Goal: Complete application form

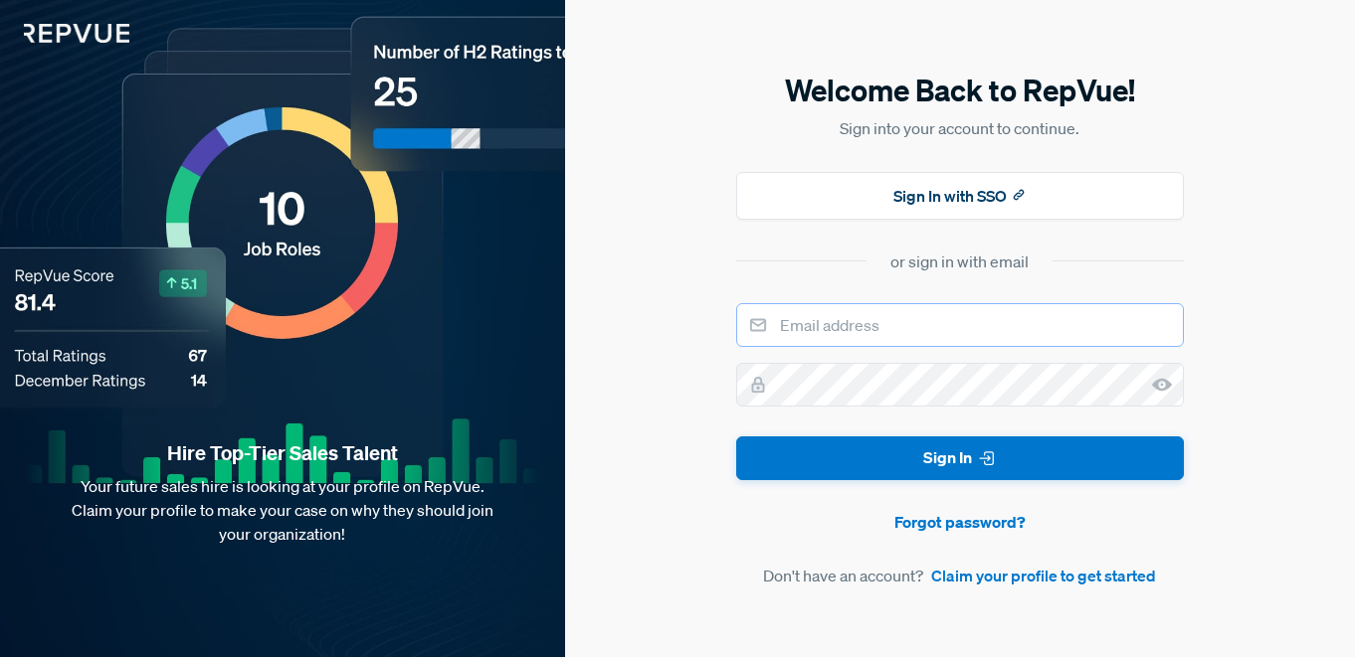
click at [895, 322] on input "email" at bounding box center [960, 325] width 448 height 44
type input "[EMAIL_ADDRESS][DOMAIN_NAME]"
click at [1007, 575] on link "Claim your profile to get started" at bounding box center [1043, 576] width 225 height 24
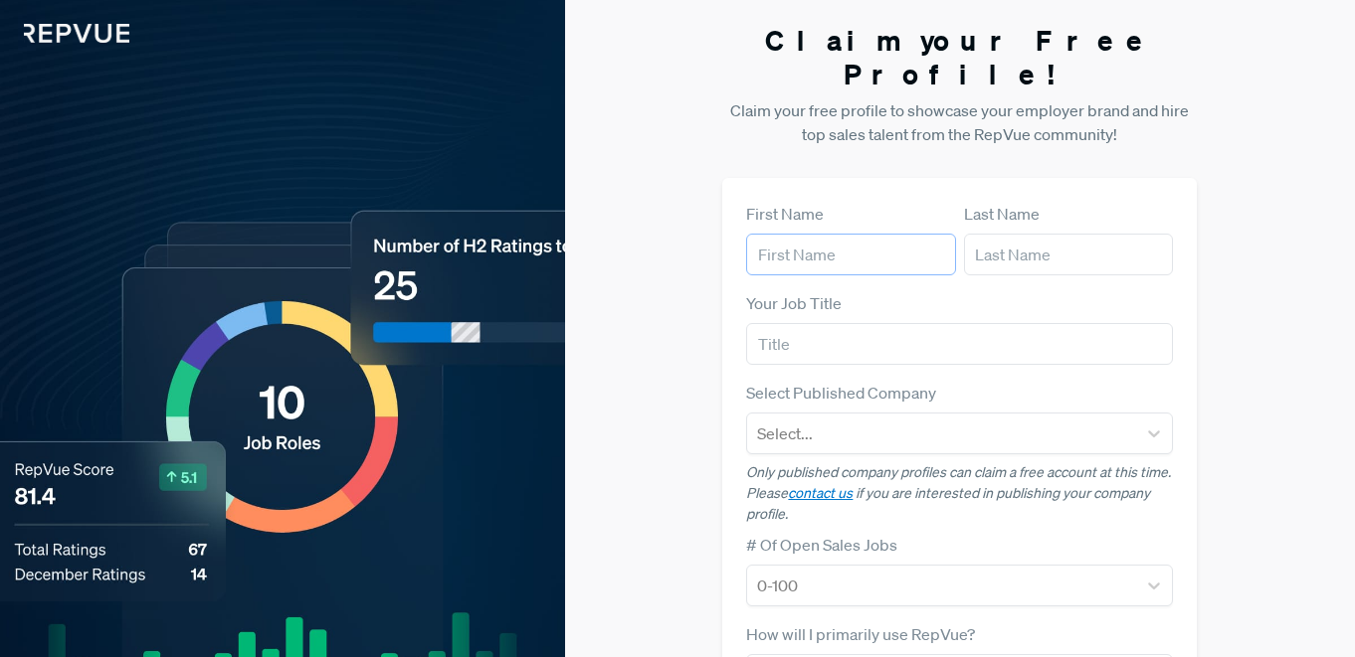
click at [830, 234] on input "text" at bounding box center [850, 255] width 209 height 42
type input "[PERSON_NAME]"
click at [1009, 234] on input "text" at bounding box center [1068, 255] width 209 height 42
type input "[PERSON_NAME]"
click at [822, 323] on input "text" at bounding box center [959, 344] width 427 height 42
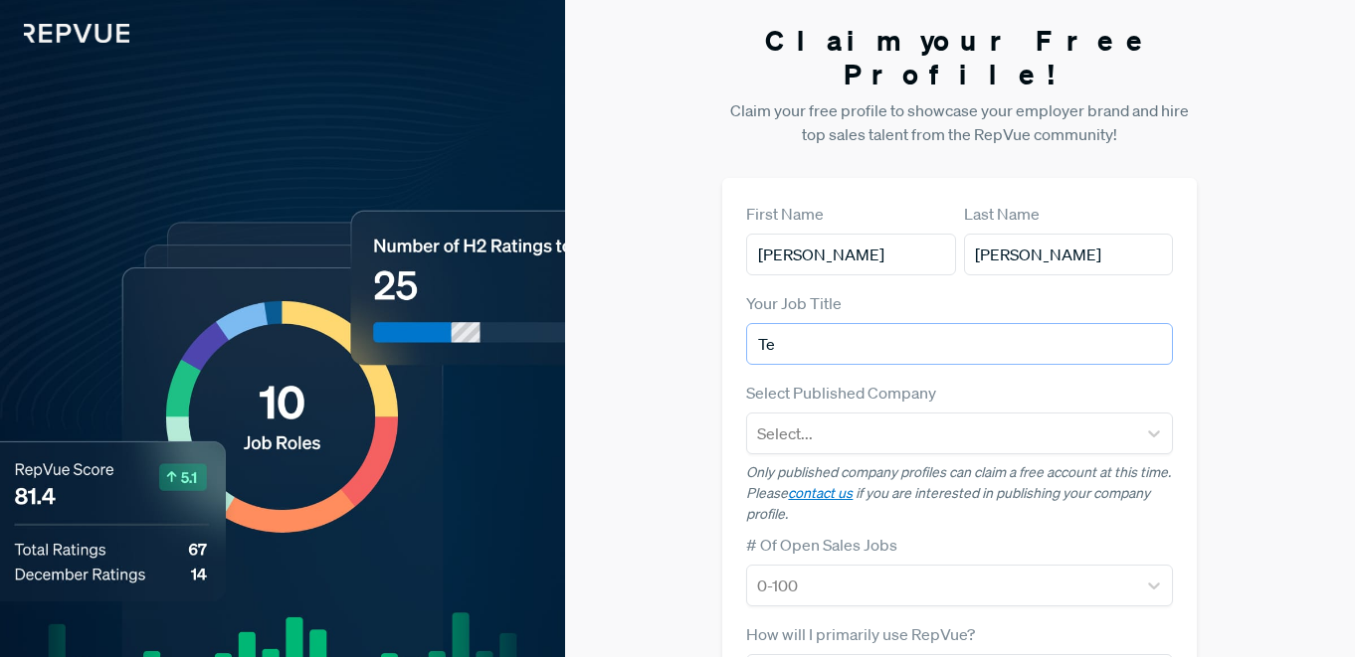
type input "T"
type input "Sales Team Lead"
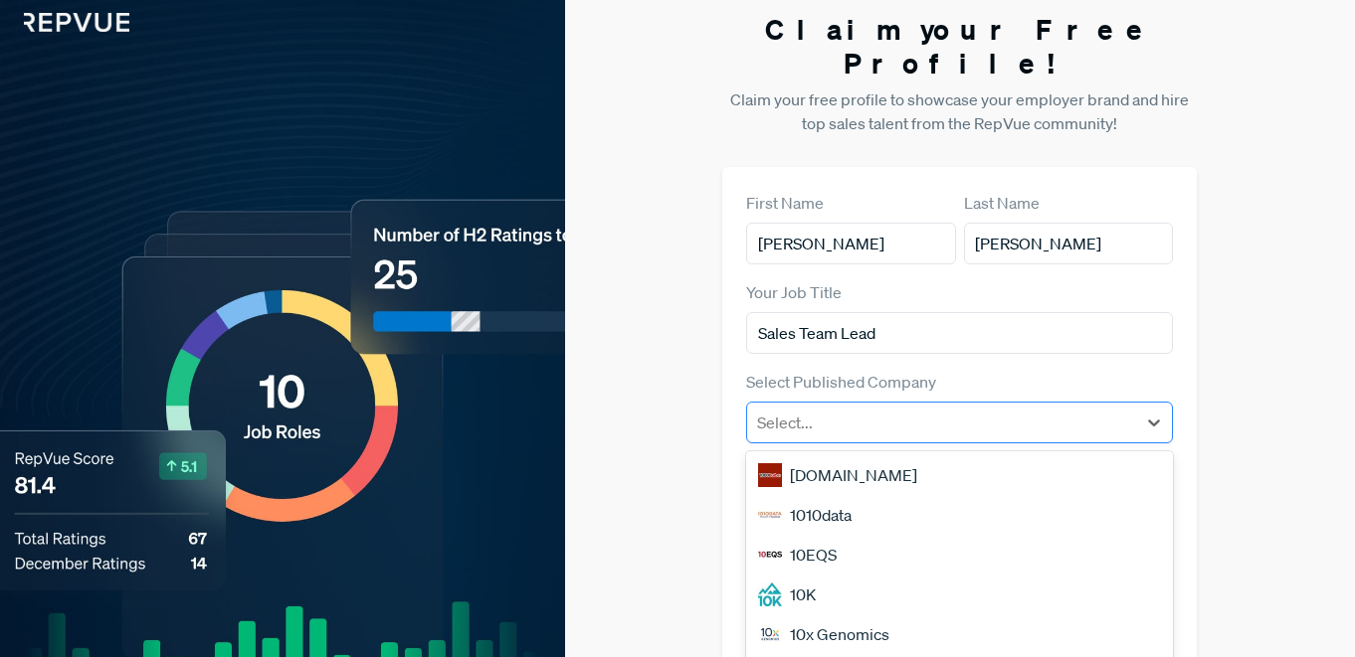
click at [878, 409] on div at bounding box center [941, 423] width 369 height 28
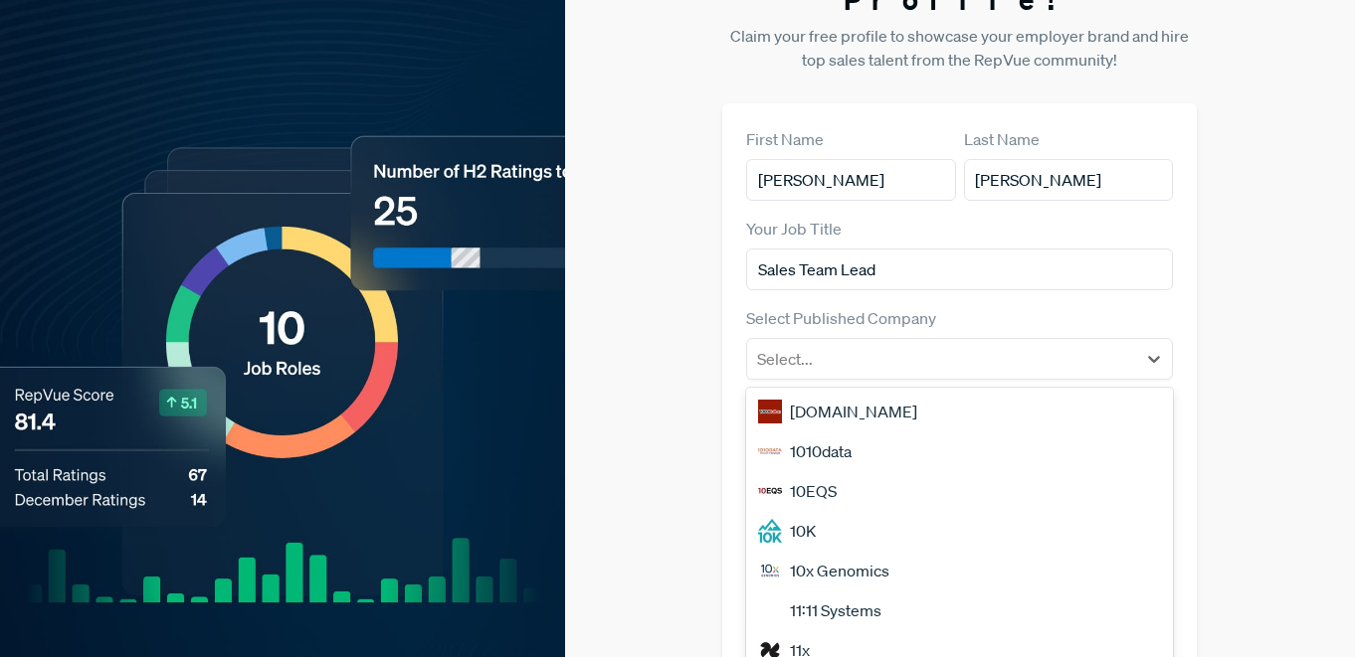
scroll to position [78, 0]
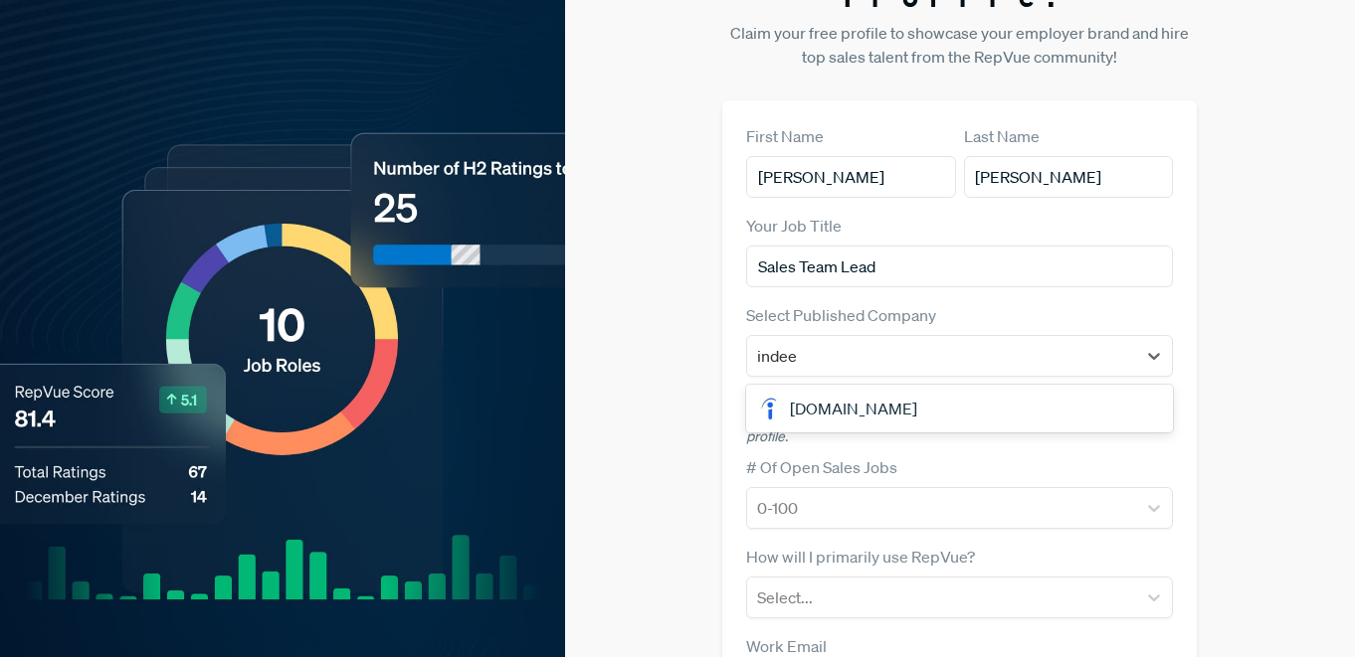
type input "indeed"
click at [864, 389] on div "[DOMAIN_NAME]" at bounding box center [959, 409] width 427 height 40
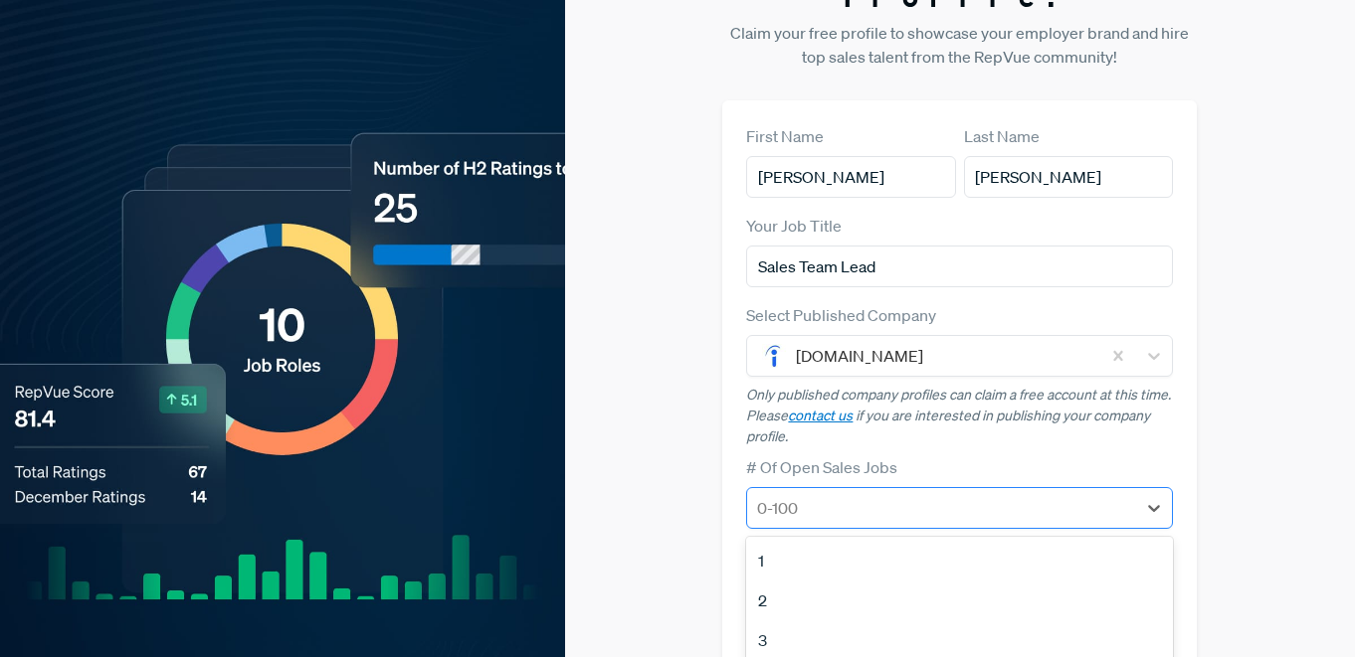
click at [794, 494] on div at bounding box center [941, 508] width 369 height 28
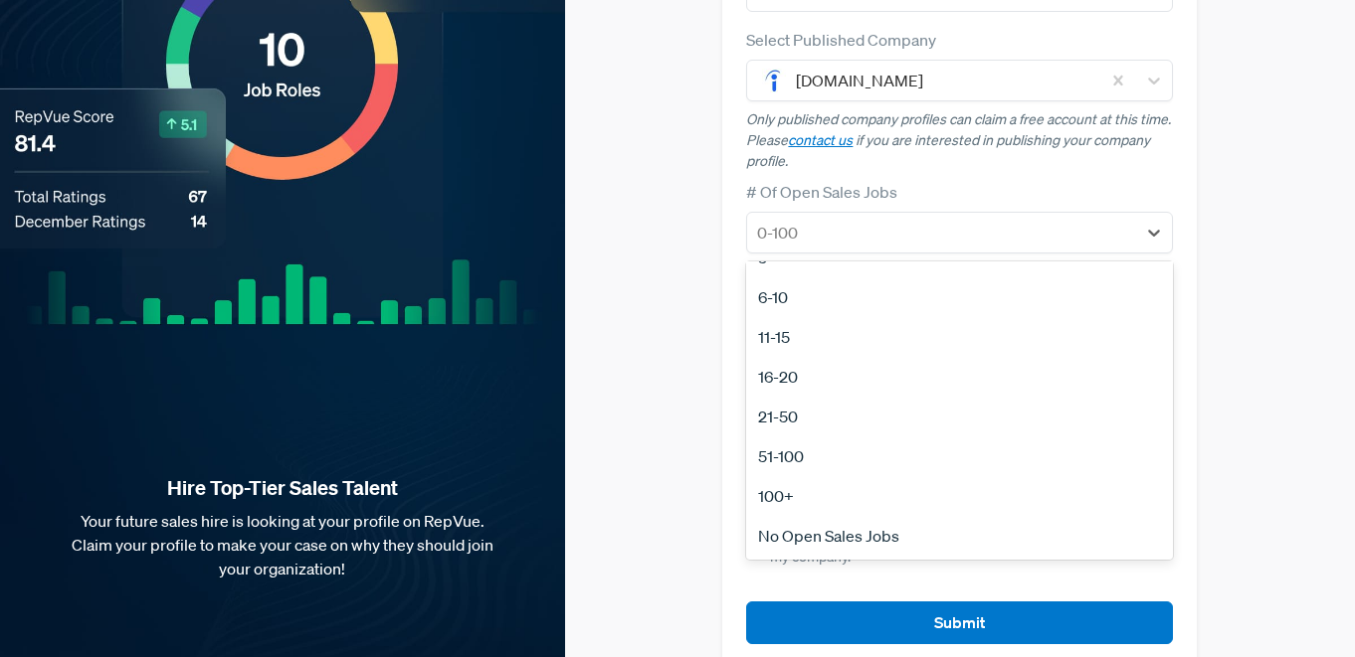
scroll to position [354, 0]
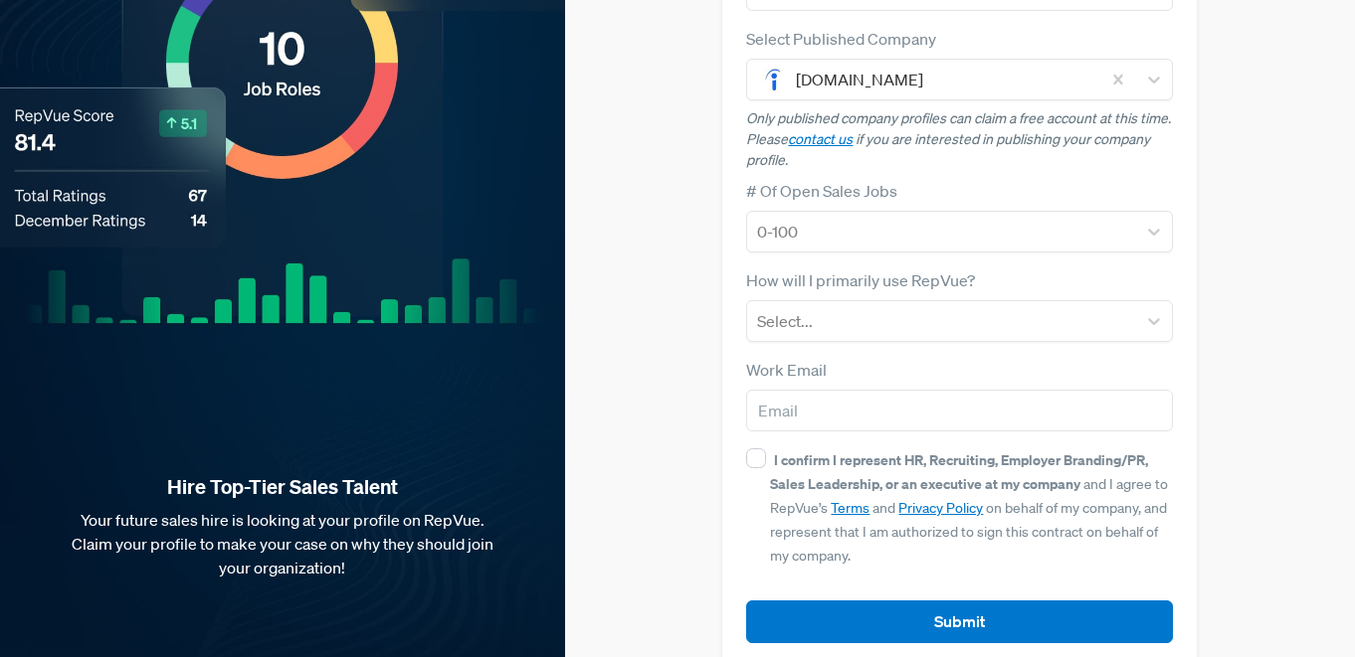
click at [669, 262] on div "Claim your Free Profile! Claim your free profile to showcase your employer bran…" at bounding box center [960, 168] width 790 height 1045
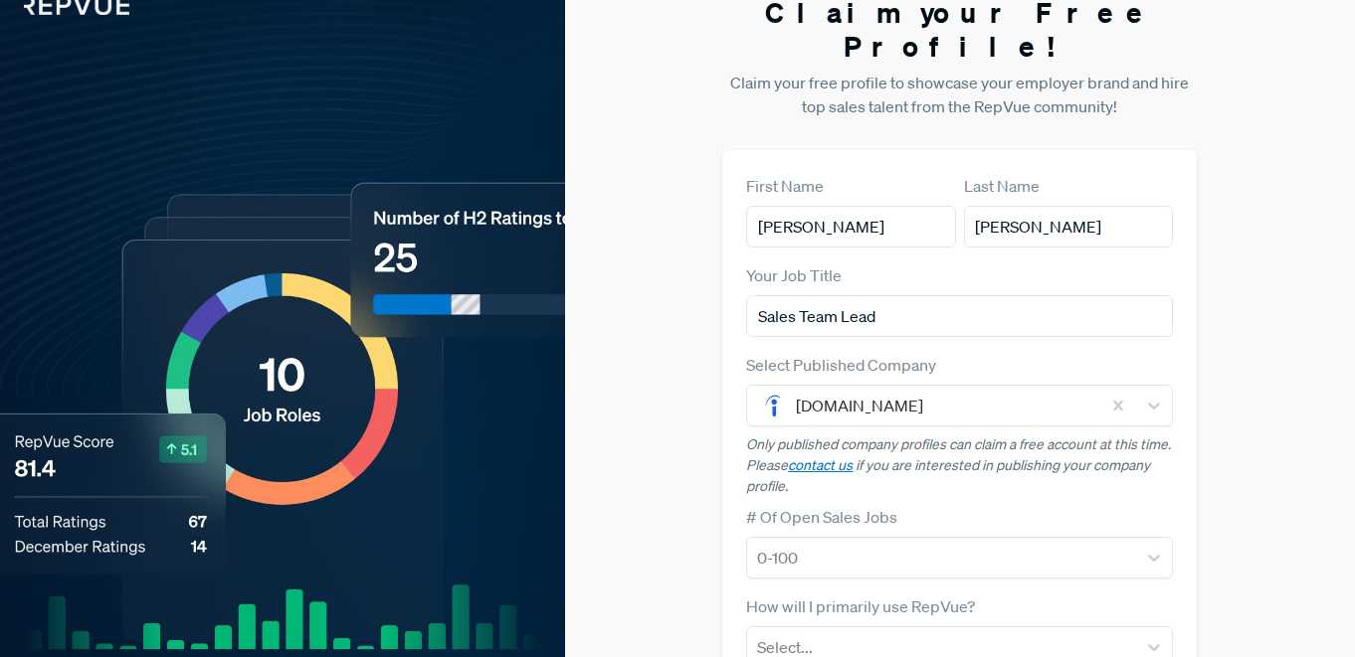
scroll to position [0, 0]
